Goal: Information Seeking & Learning: Find specific fact

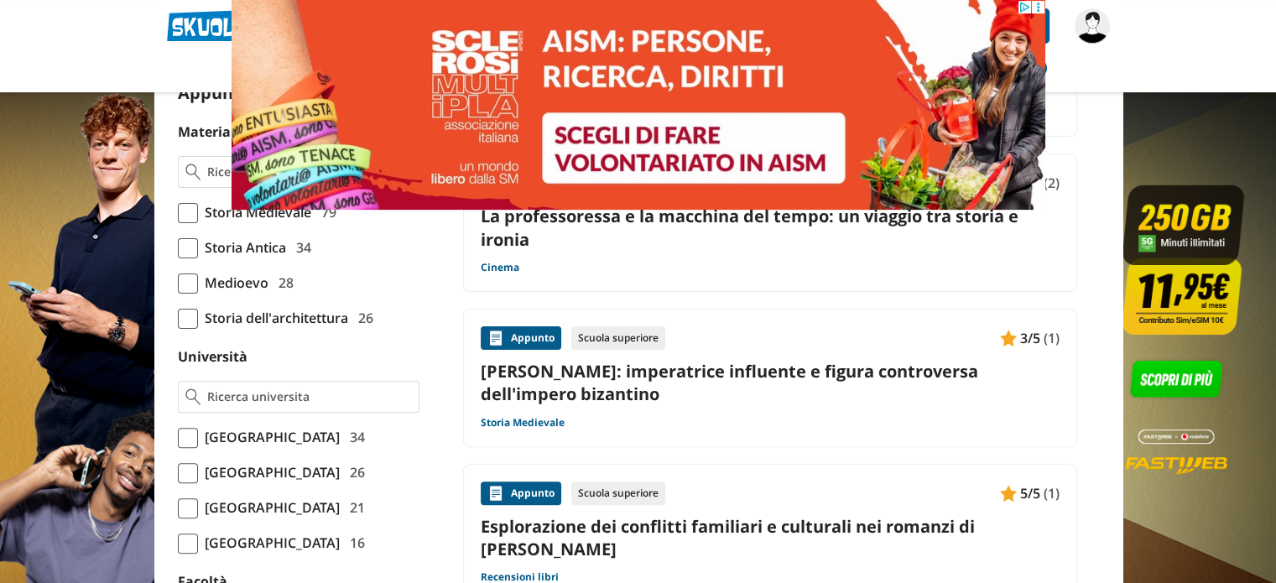
scroll to position [476, 0]
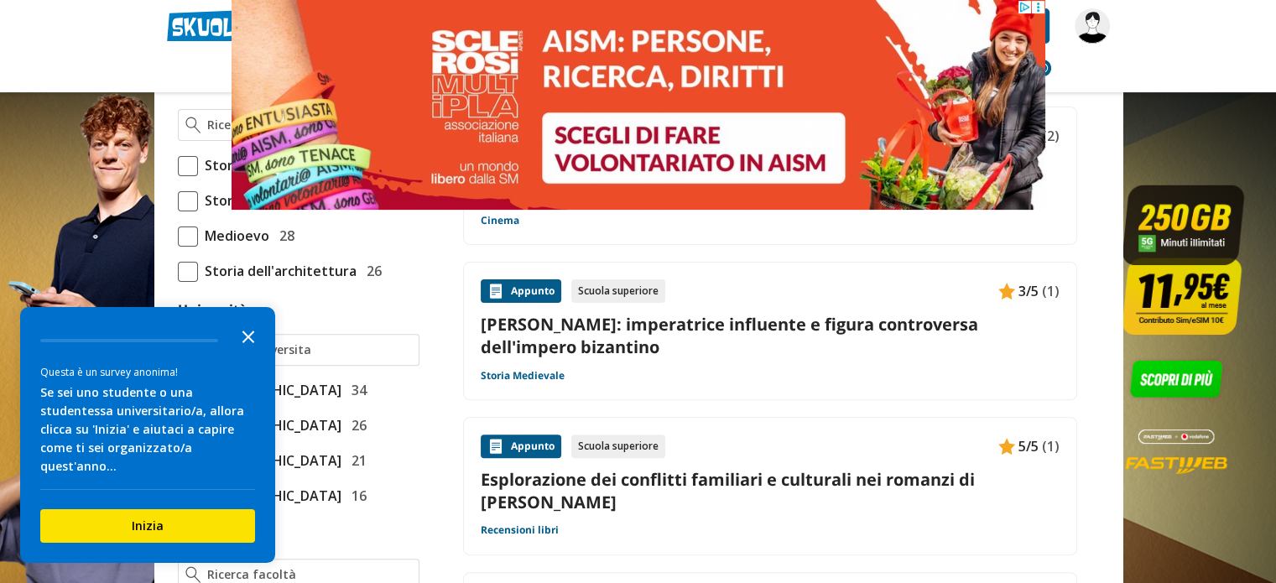
click at [245, 352] on icon "Close the survey" at bounding box center [248, 336] width 34 height 34
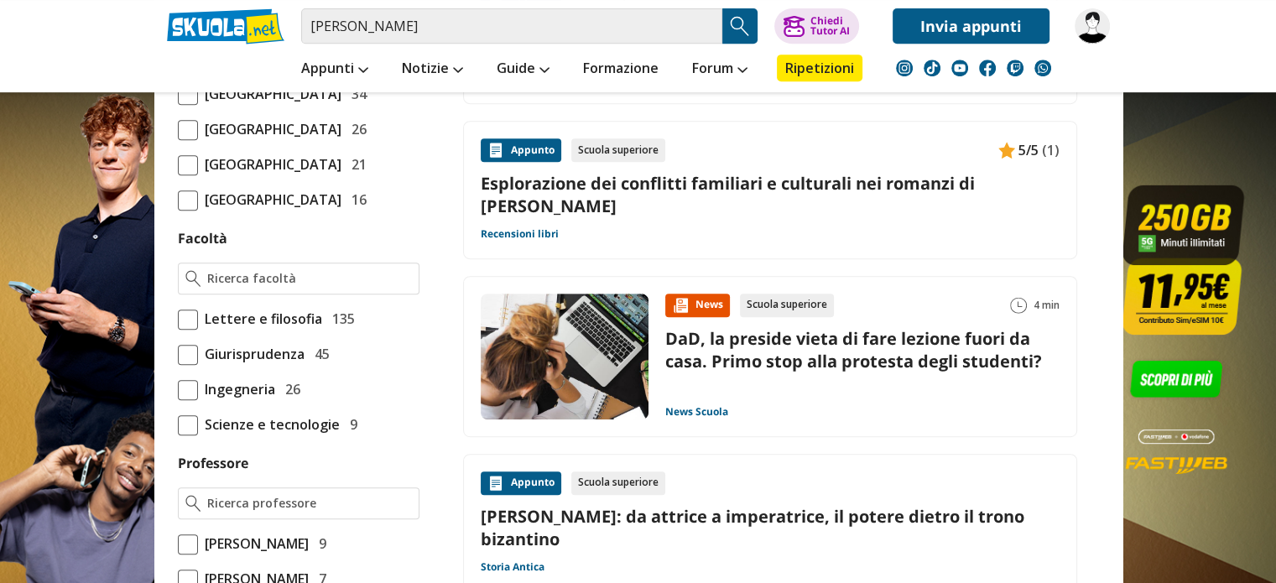
scroll to position [843, 0]
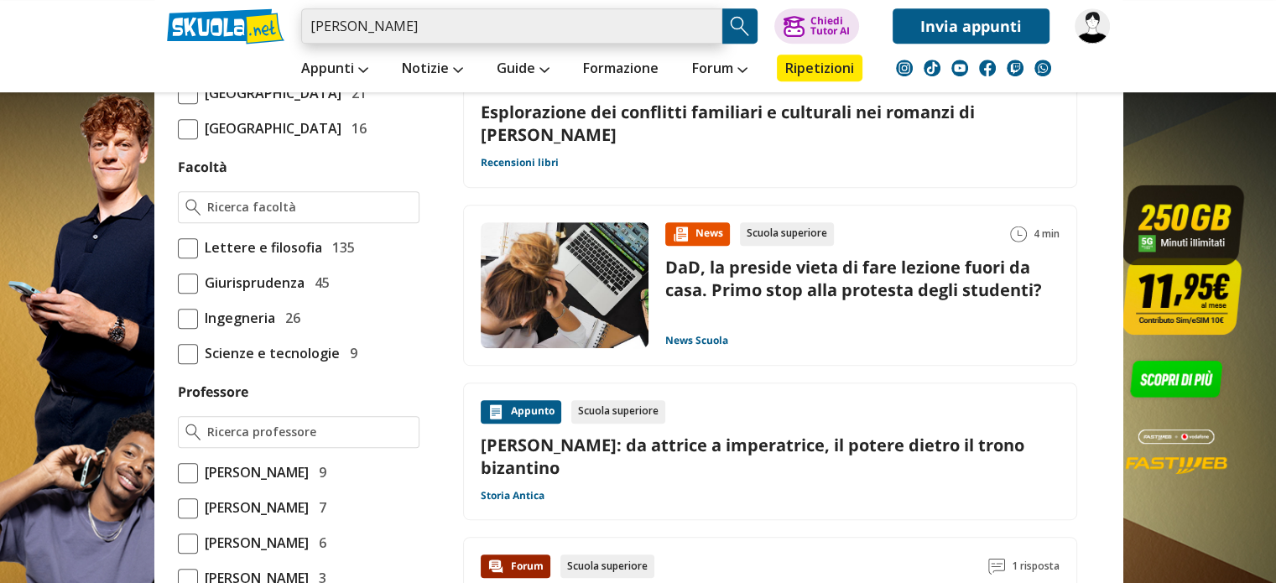
click at [486, 24] on input "anita teodora" at bounding box center [511, 25] width 421 height 35
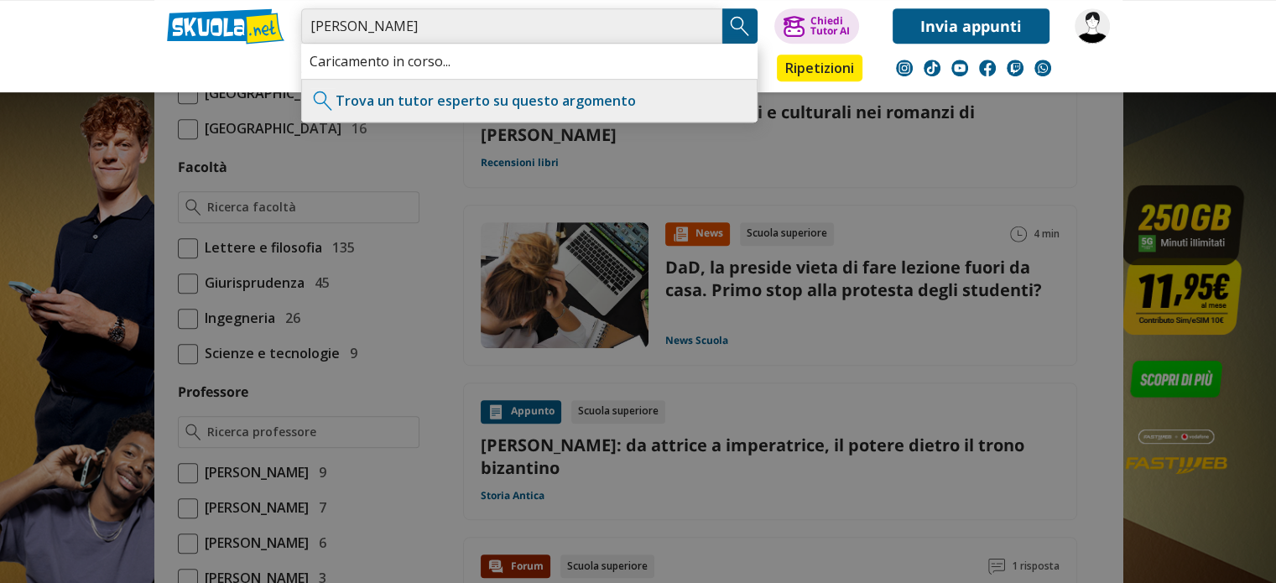
type input "[PERSON_NAME]"
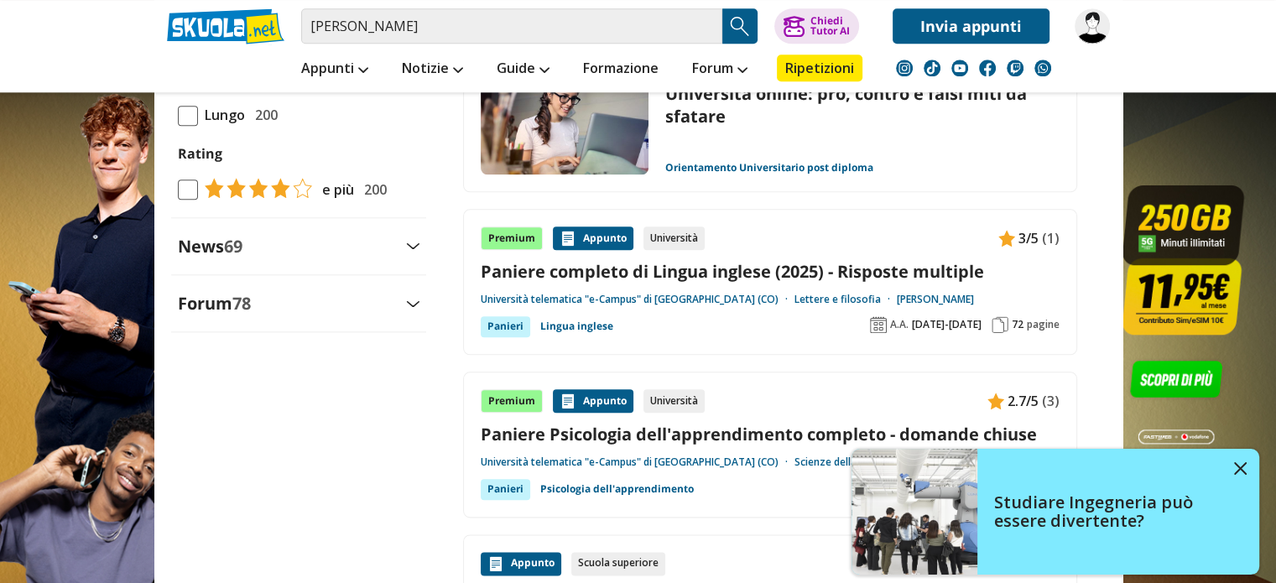
scroll to position [1845, 0]
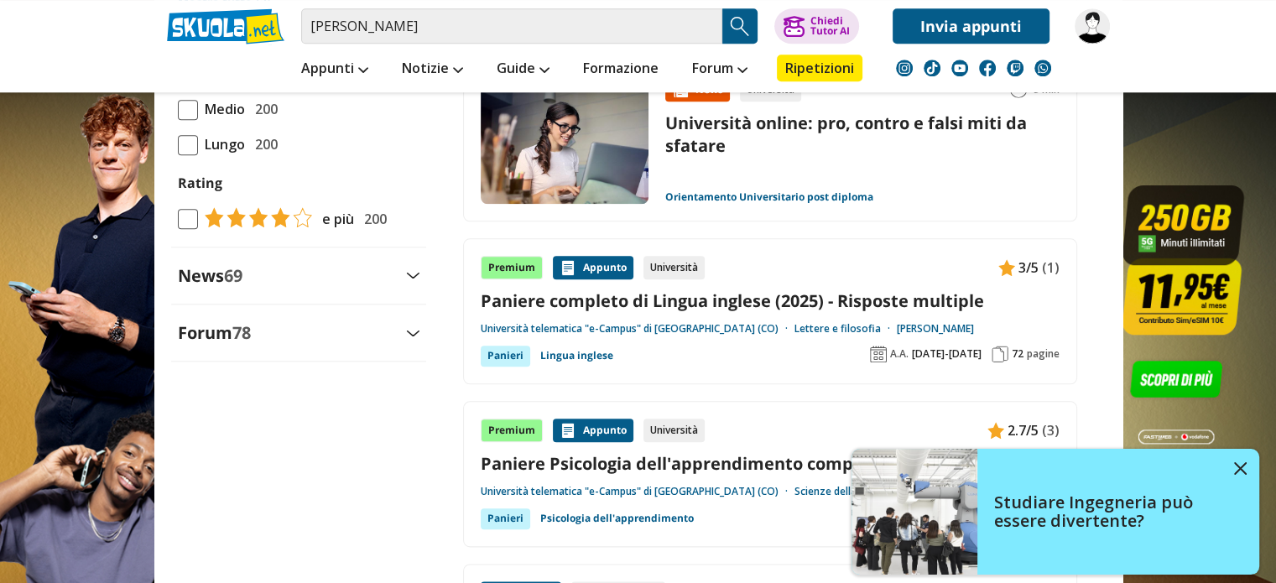
click at [796, 294] on link "Paniere completo di Lingua inglese (2025) - Risposte multiple" at bounding box center [770, 300] width 579 height 23
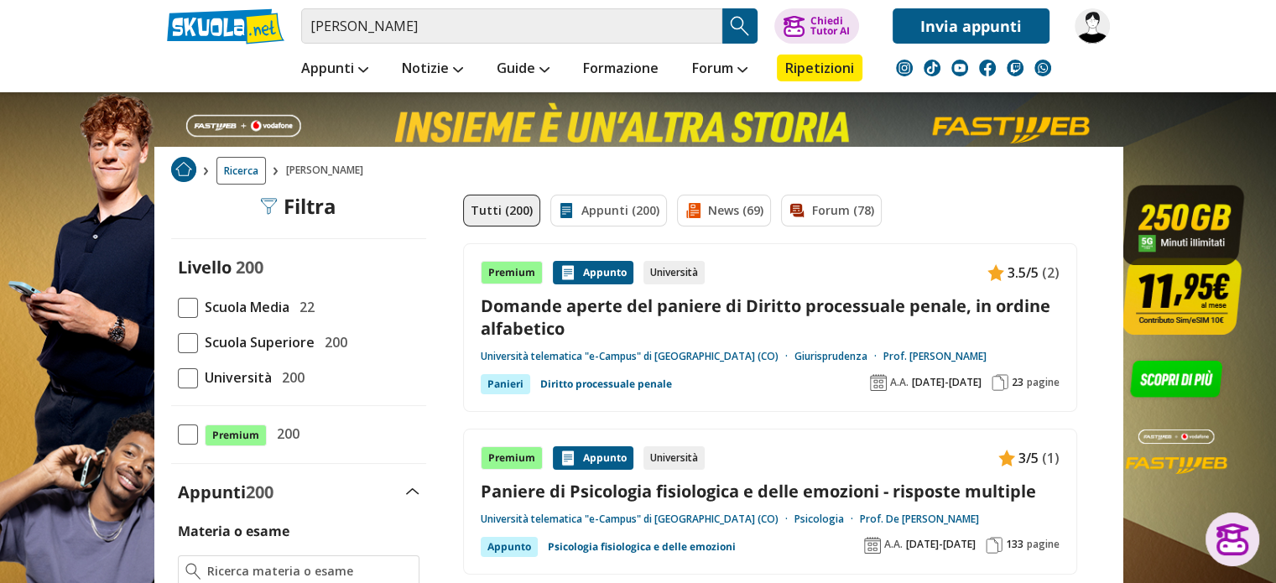
scroll to position [0, 0]
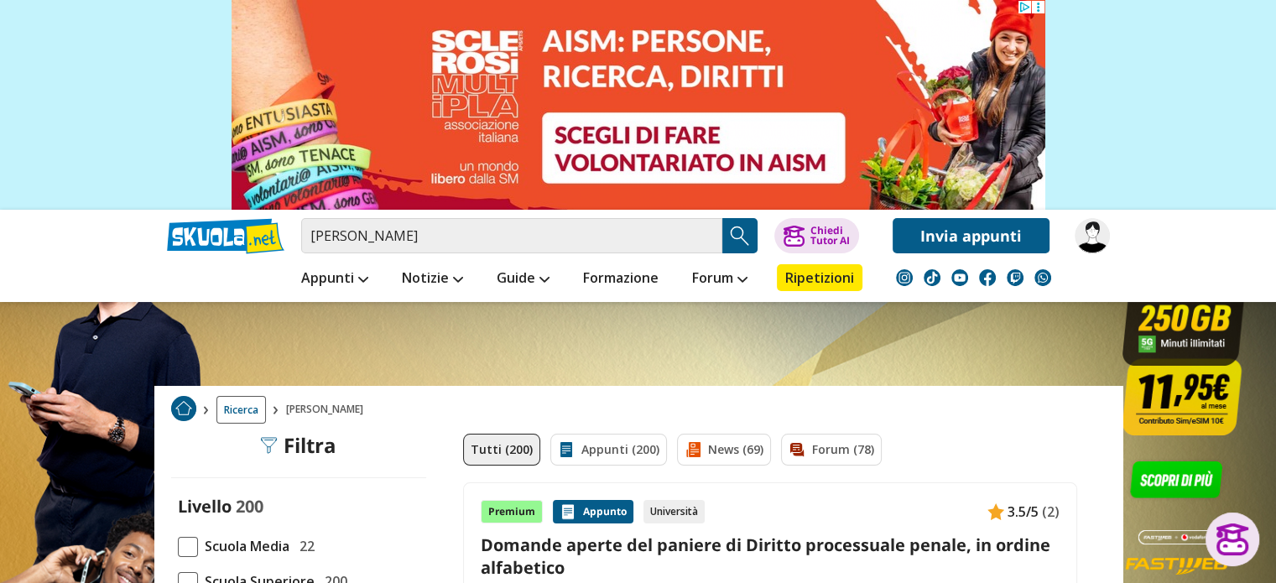
click at [681, 506] on div "Università" at bounding box center [673, 511] width 61 height 23
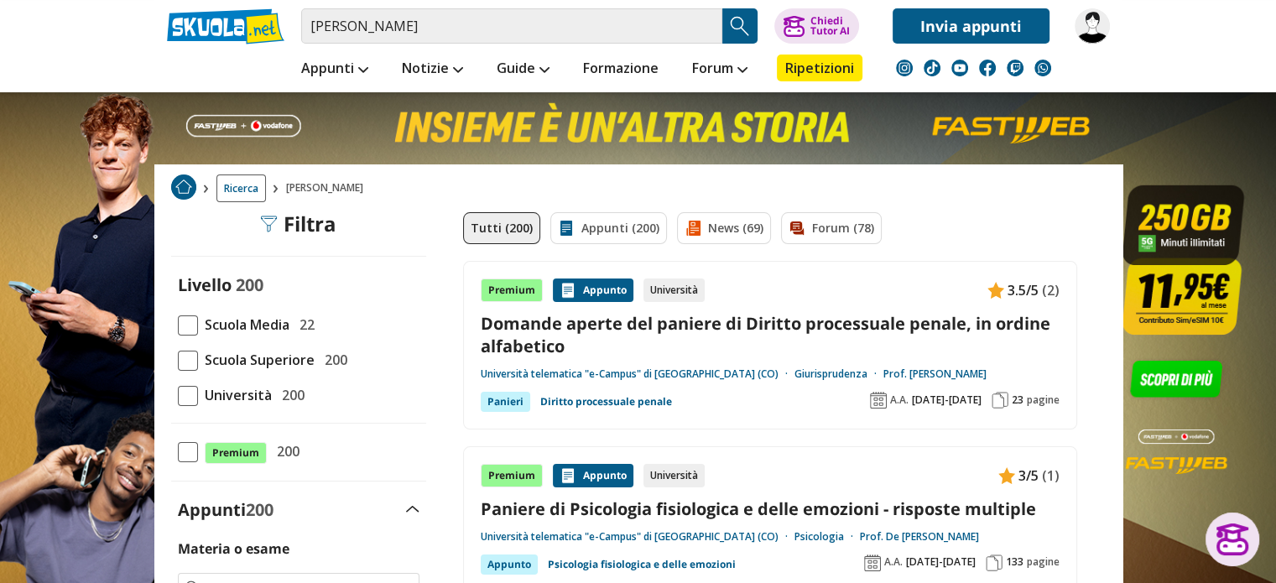
scroll to position [252, 0]
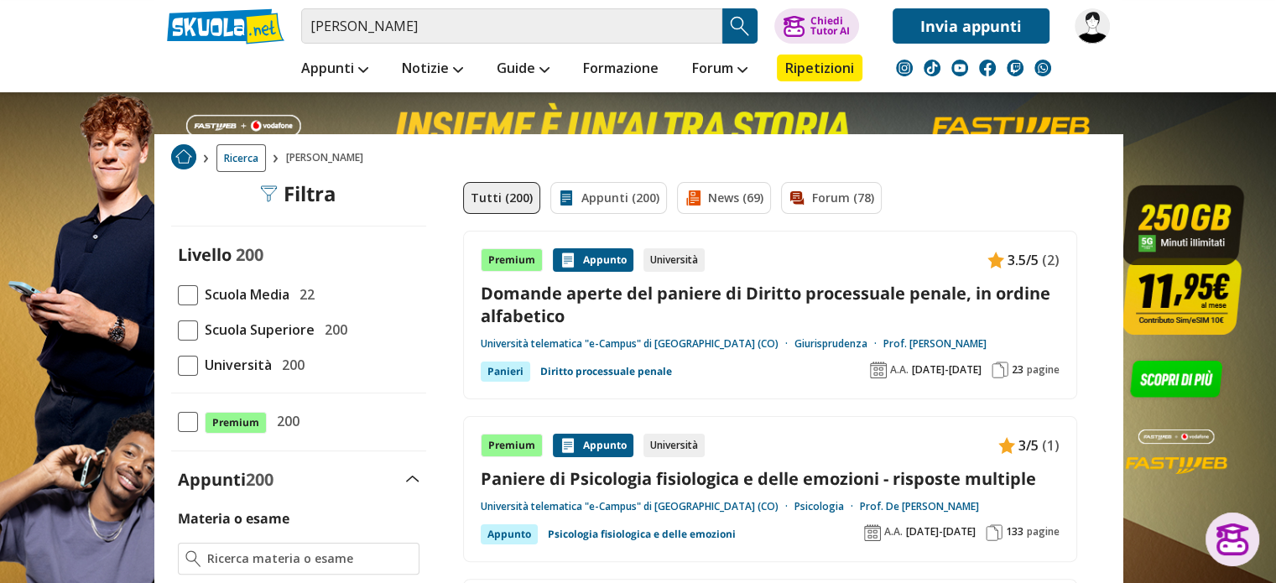
click at [181, 356] on span at bounding box center [188, 366] width 20 height 20
click at [178, 365] on input "Università 200" at bounding box center [178, 365] width 0 height 0
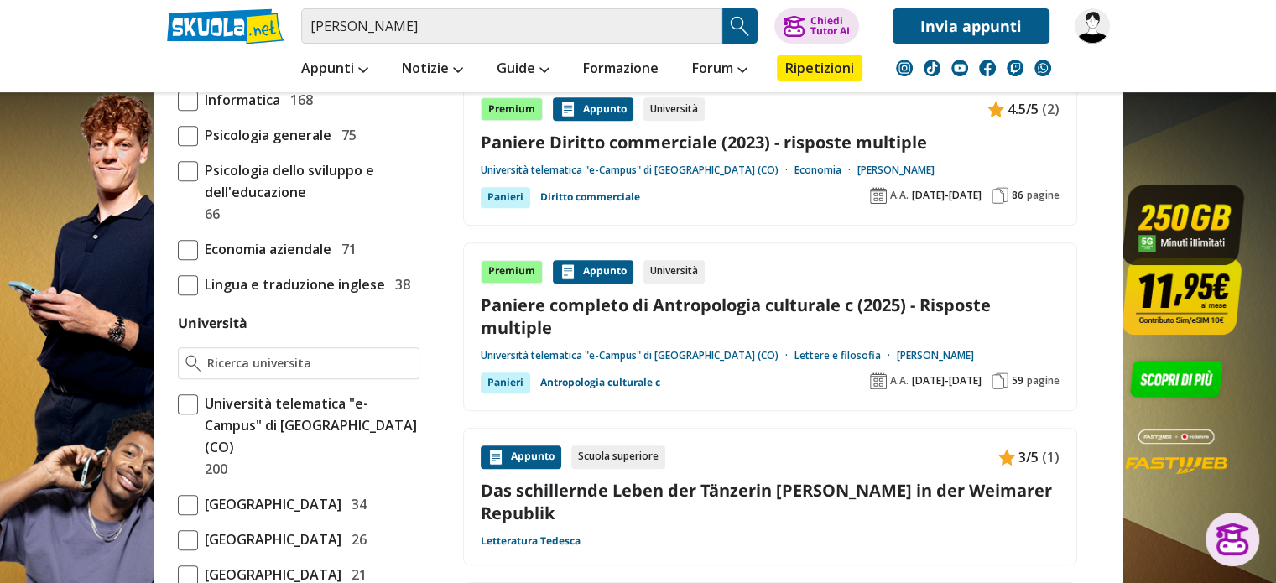
scroll to position [755, 0]
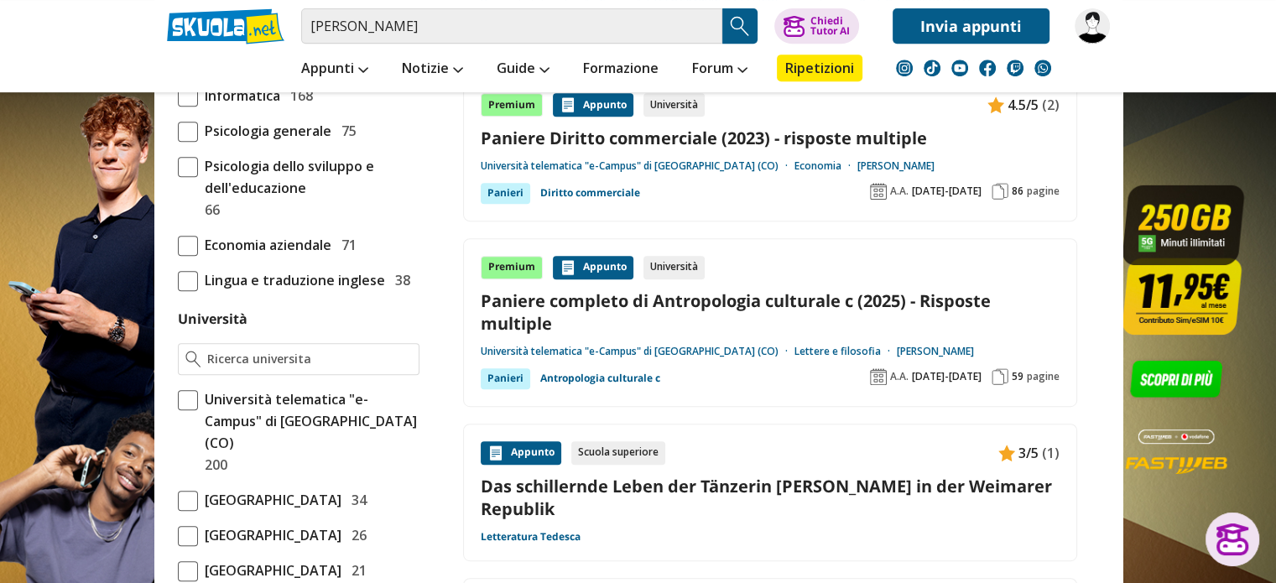
click at [190, 392] on span at bounding box center [188, 400] width 20 height 20
click at [178, 432] on input "Università telematica "e-Campus" di Novedrate (CO) 200" at bounding box center [178, 432] width 0 height 0
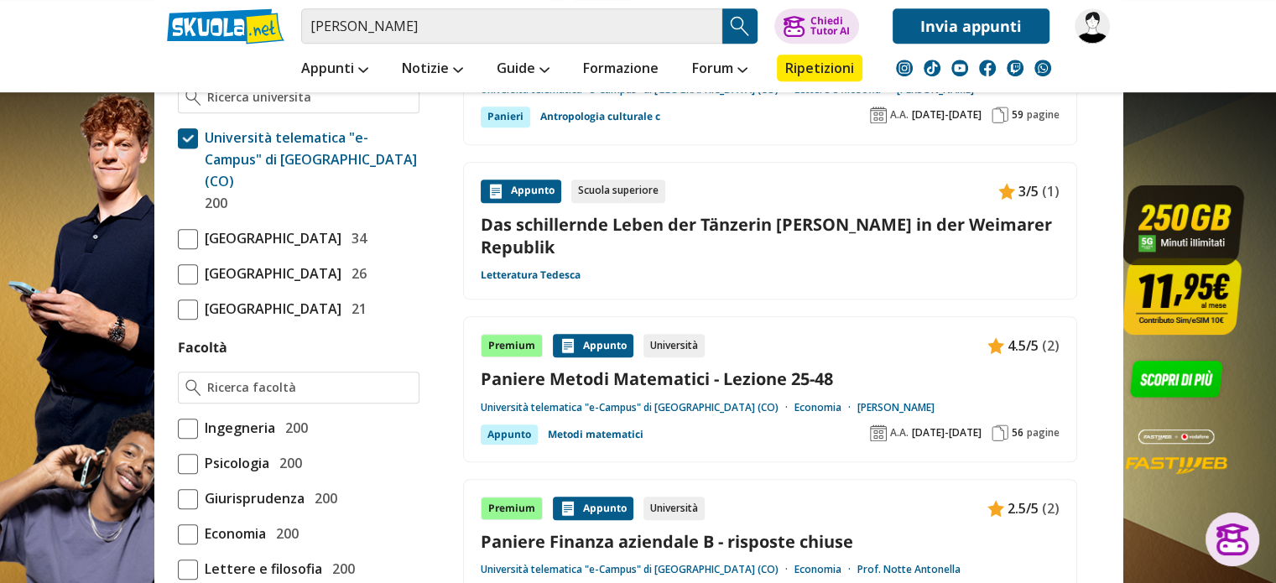
scroll to position [1090, 0]
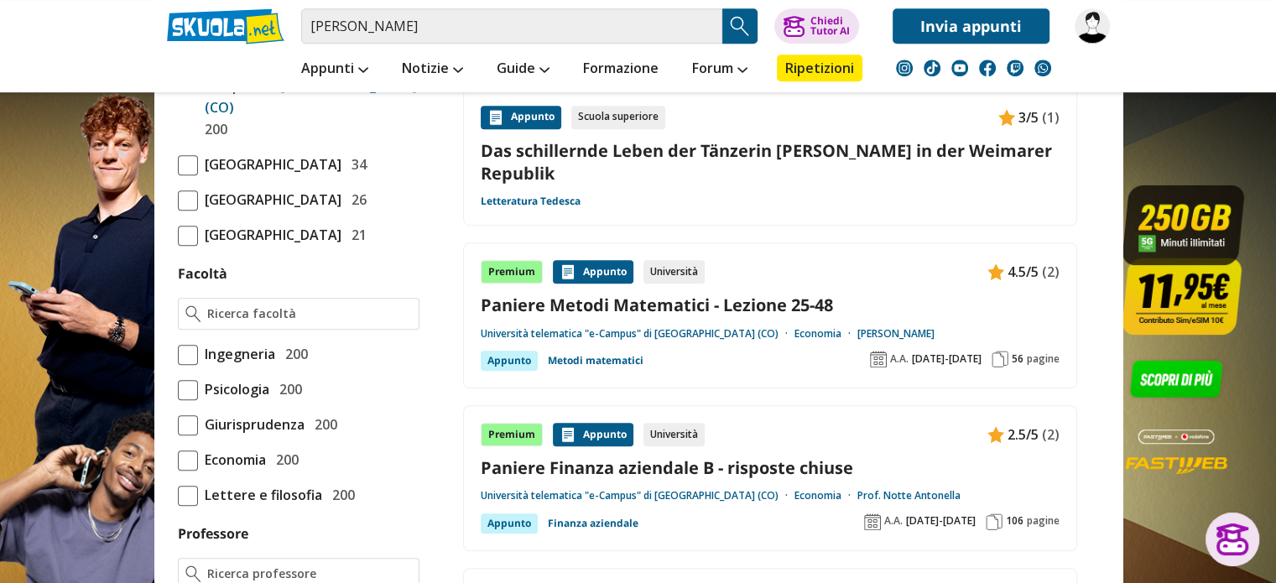
click at [191, 365] on span at bounding box center [188, 355] width 20 height 20
click at [178, 354] on input "Ingegneria 200" at bounding box center [178, 354] width 0 height 0
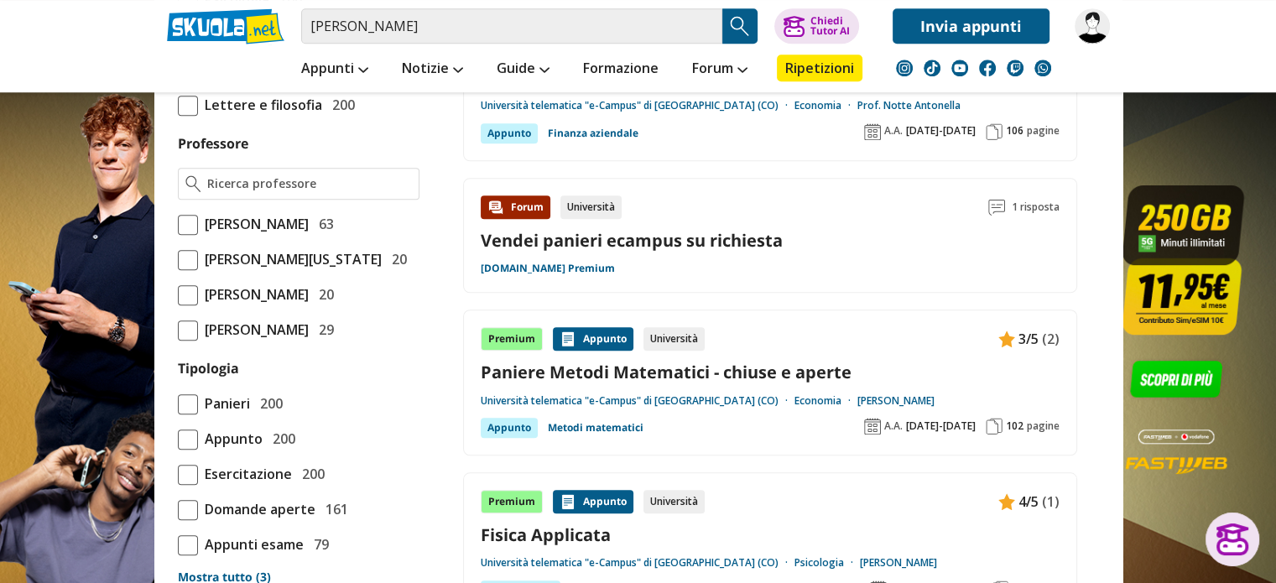
scroll to position [1510, 0]
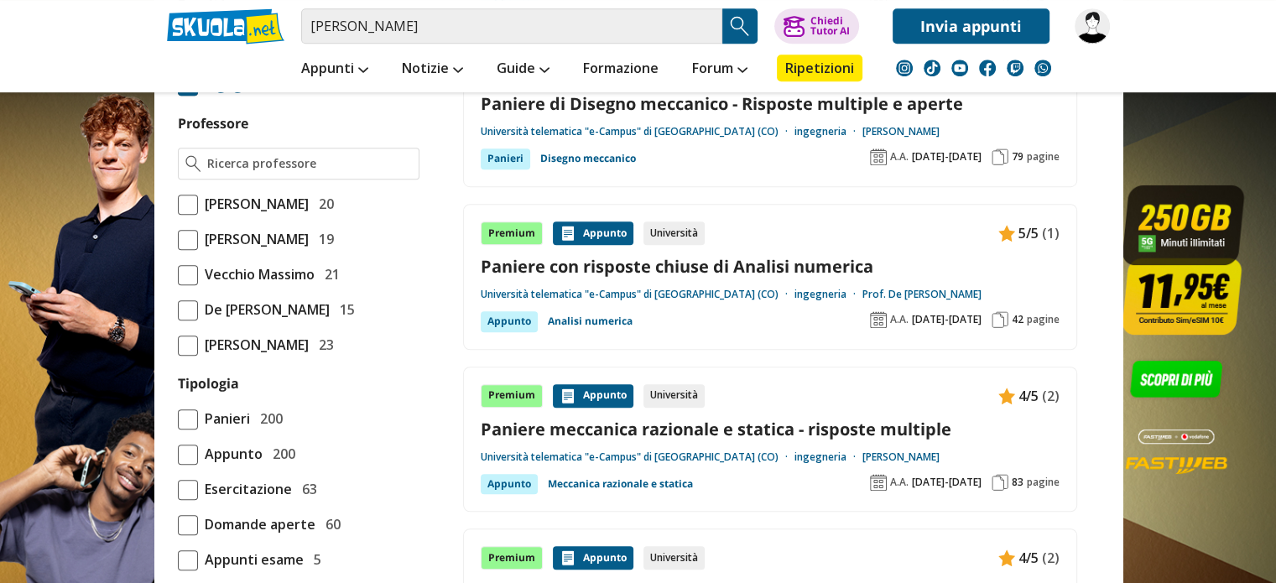
scroll to position [1006, 0]
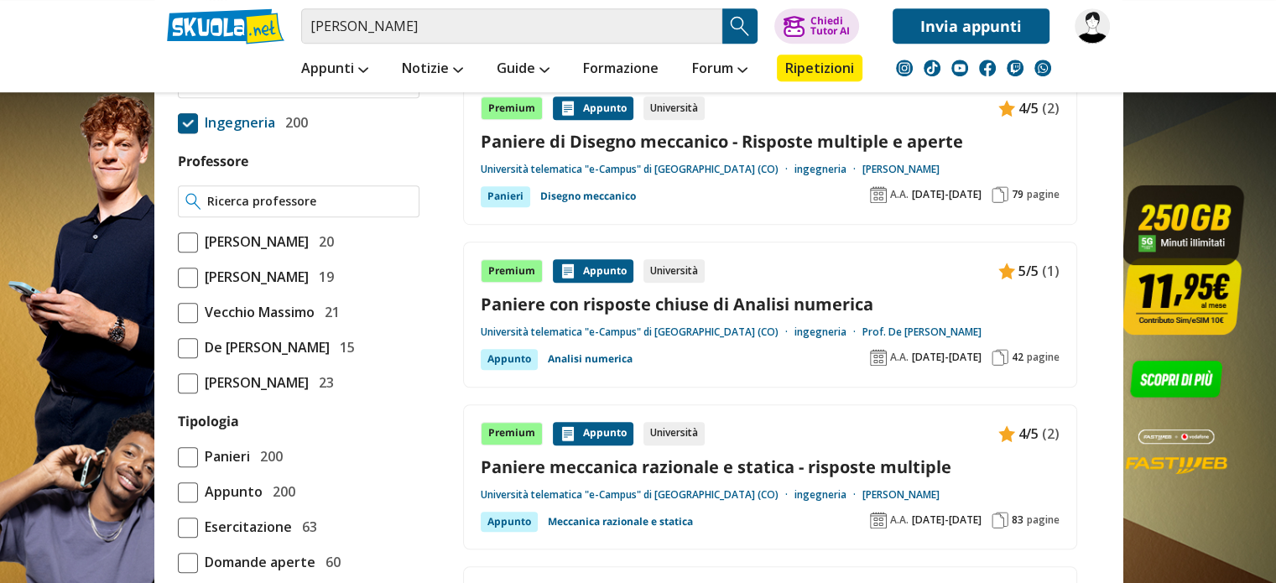
click at [288, 193] on input "Professore" at bounding box center [309, 201] width 204 height 17
type input "[PERSON_NAME] [PERSON_NAME]"
